Goal: Task Accomplishment & Management: Manage account settings

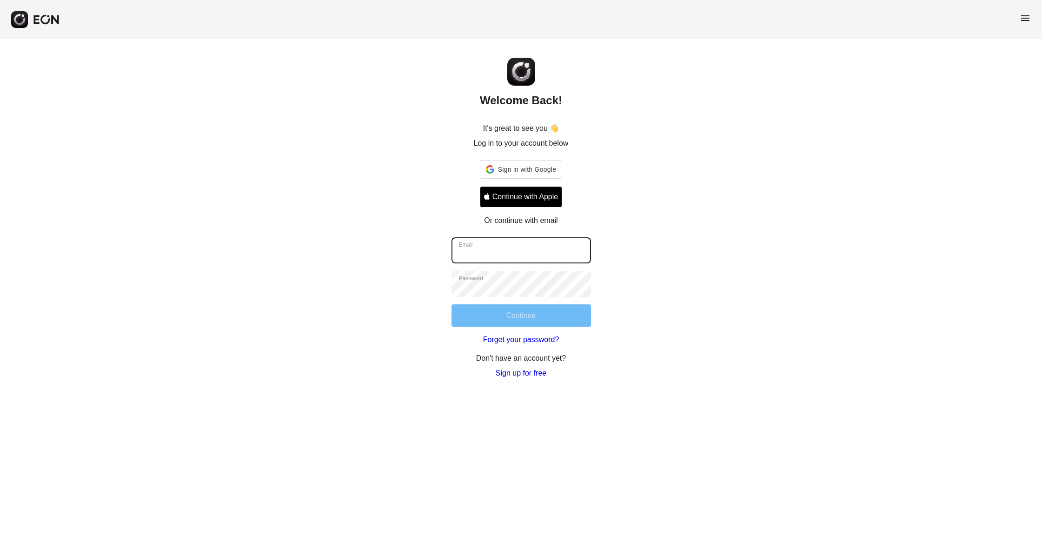
type input "**********"
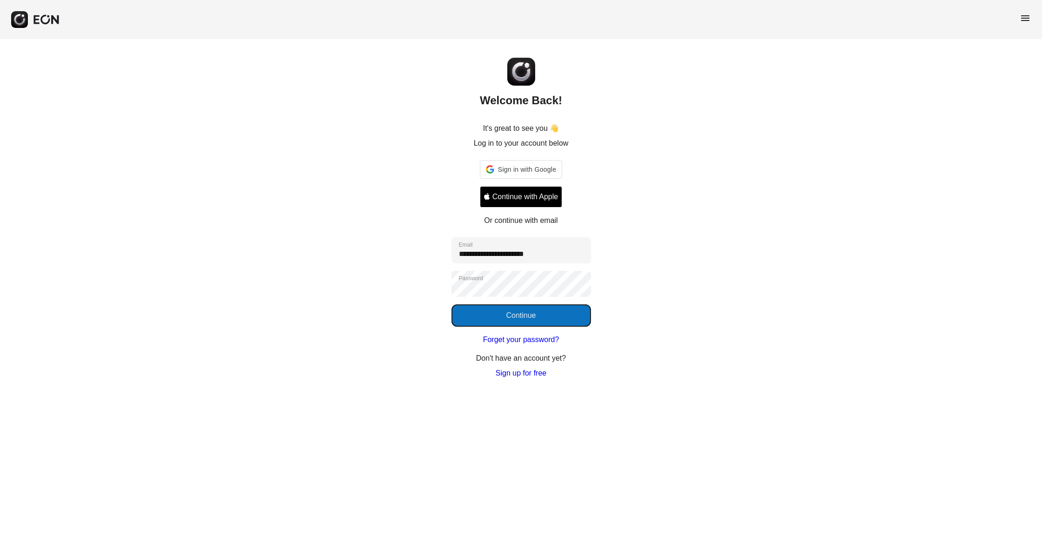
click at [522, 319] on button "Continue" at bounding box center [522, 315] width 140 height 22
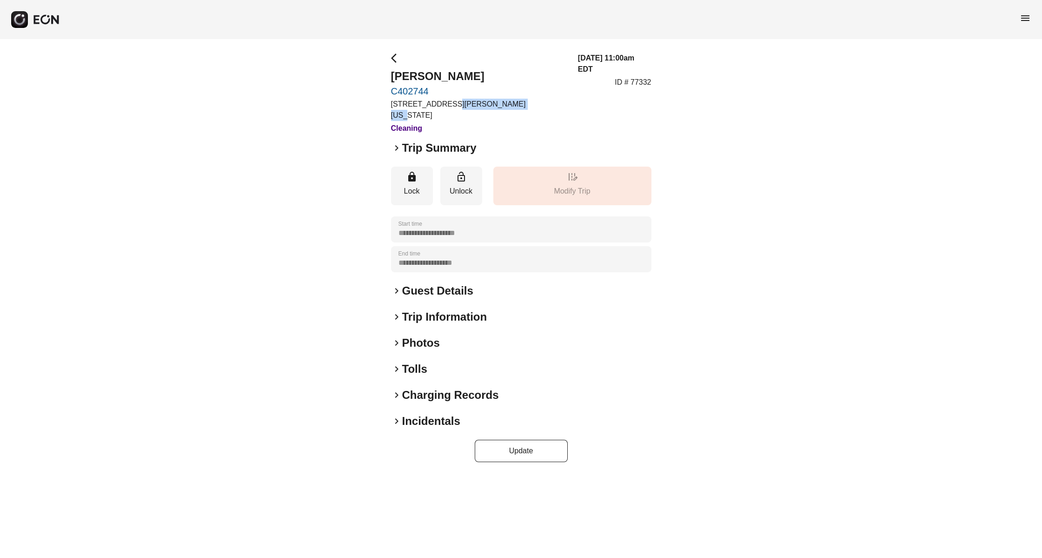
drag, startPoint x: 443, startPoint y: 107, endPoint x: 524, endPoint y: 129, distance: 84.1
click at [506, 107] on div "arrow_back_ios [PERSON_NAME] C402744 [STREET_ADDRESS][PERSON_NAME][US_STATE] Cl…" at bounding box center [521, 93] width 260 height 81
